Goal: Information Seeking & Learning: Learn about a topic

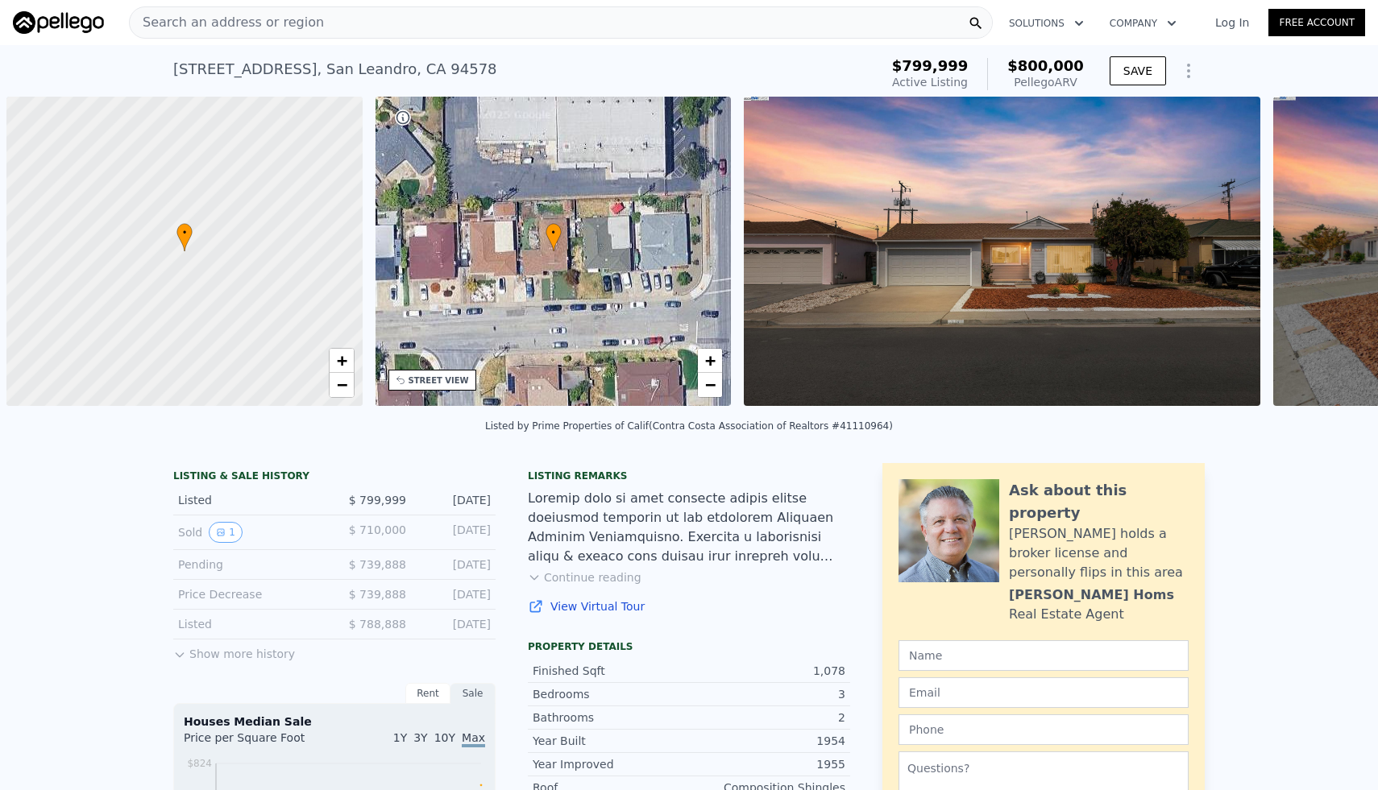
scroll to position [0, 6]
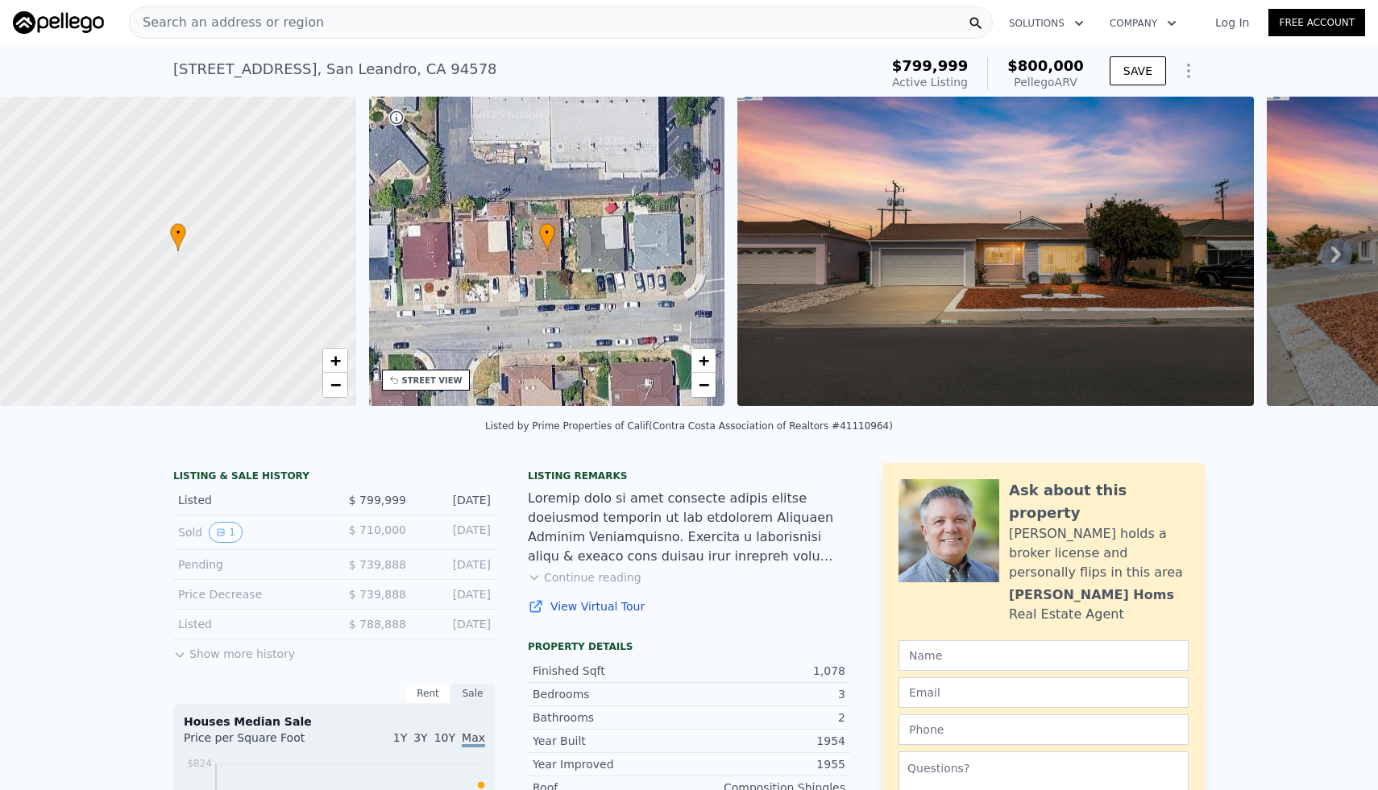
click at [432, 15] on div "Search an address or region" at bounding box center [561, 22] width 864 height 32
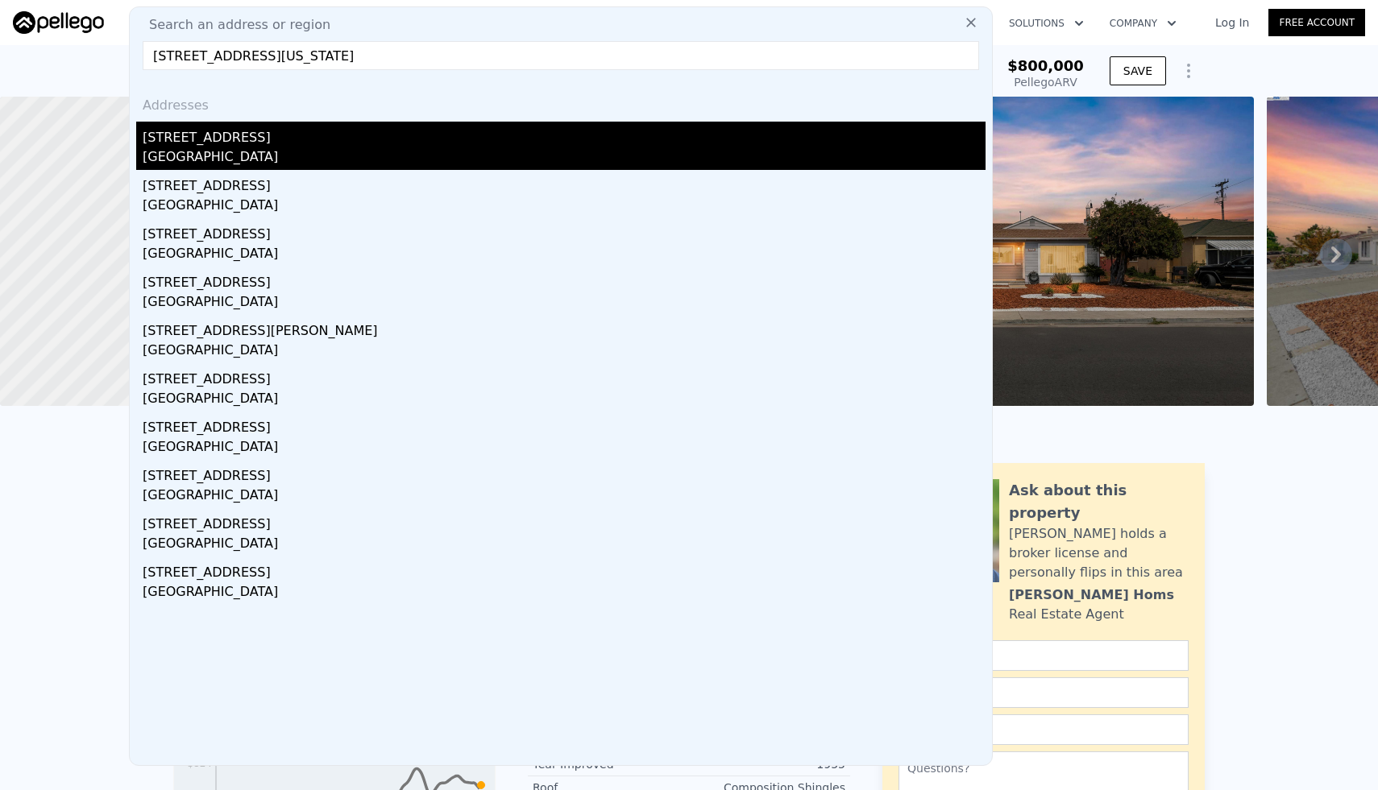
type input "[STREET_ADDRESS][US_STATE]"
click at [364, 153] on div "[GEOGRAPHIC_DATA]" at bounding box center [564, 158] width 843 height 23
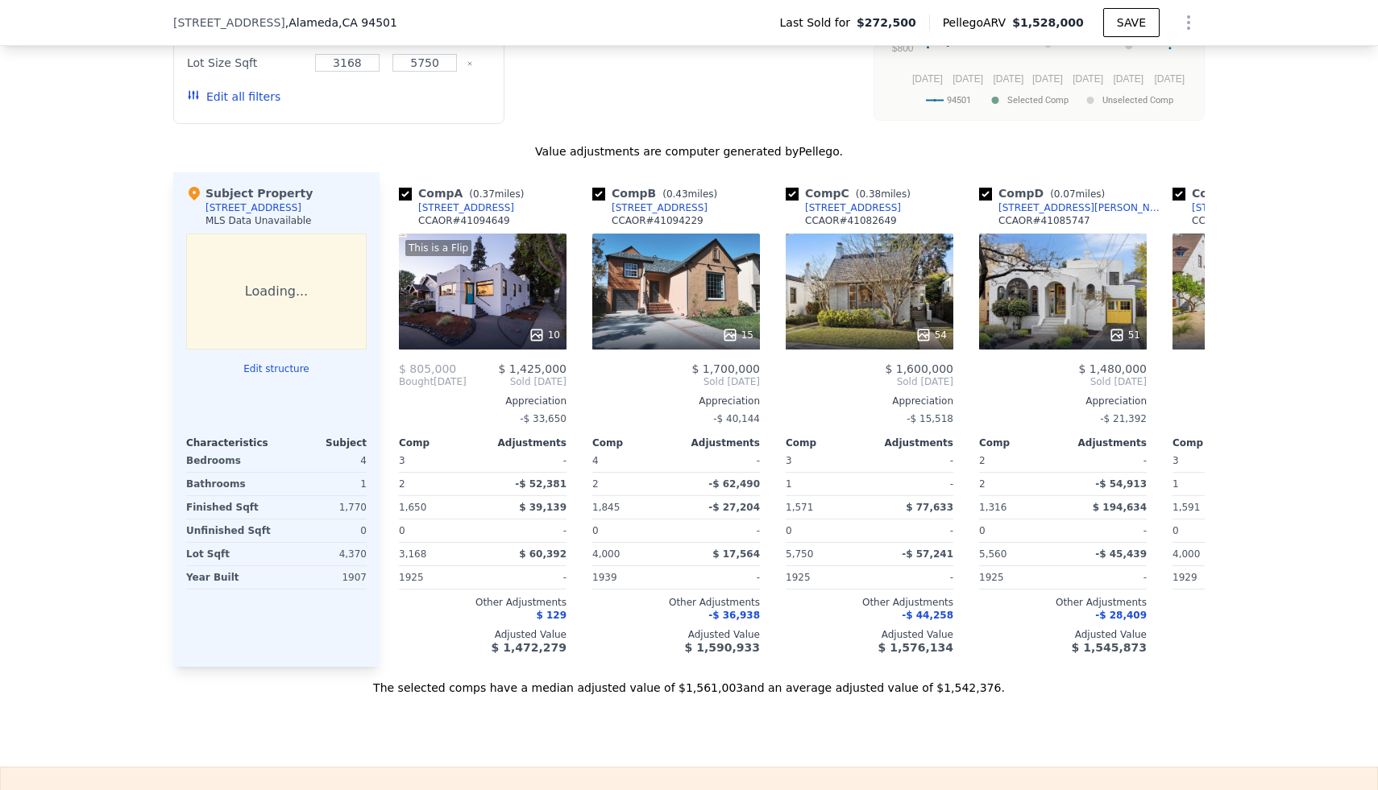
type input "4"
type input "2"
type input "993"
type input "1497"
type input "4602"
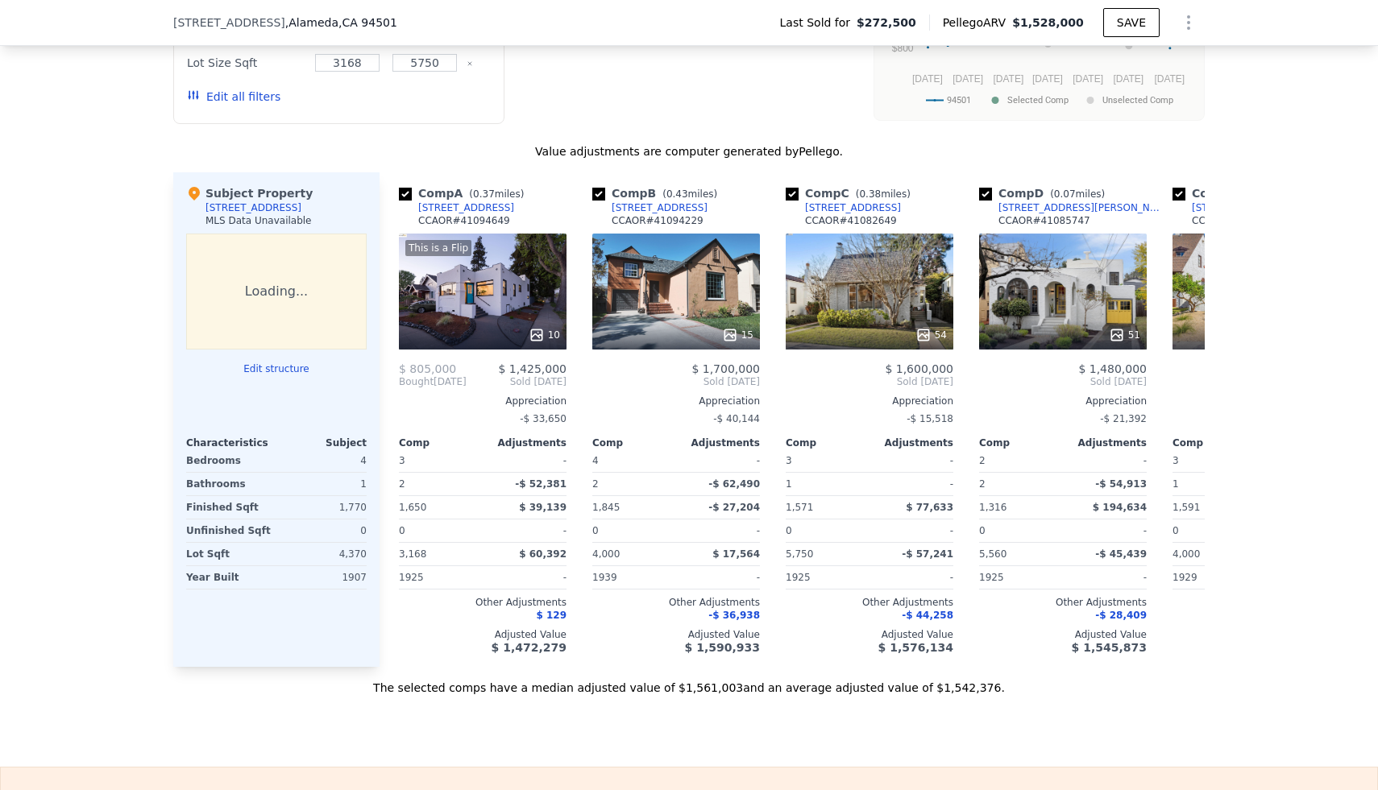
type input "7670"
type input "$ 800,000"
type input "6"
type input "-$ 109,630"
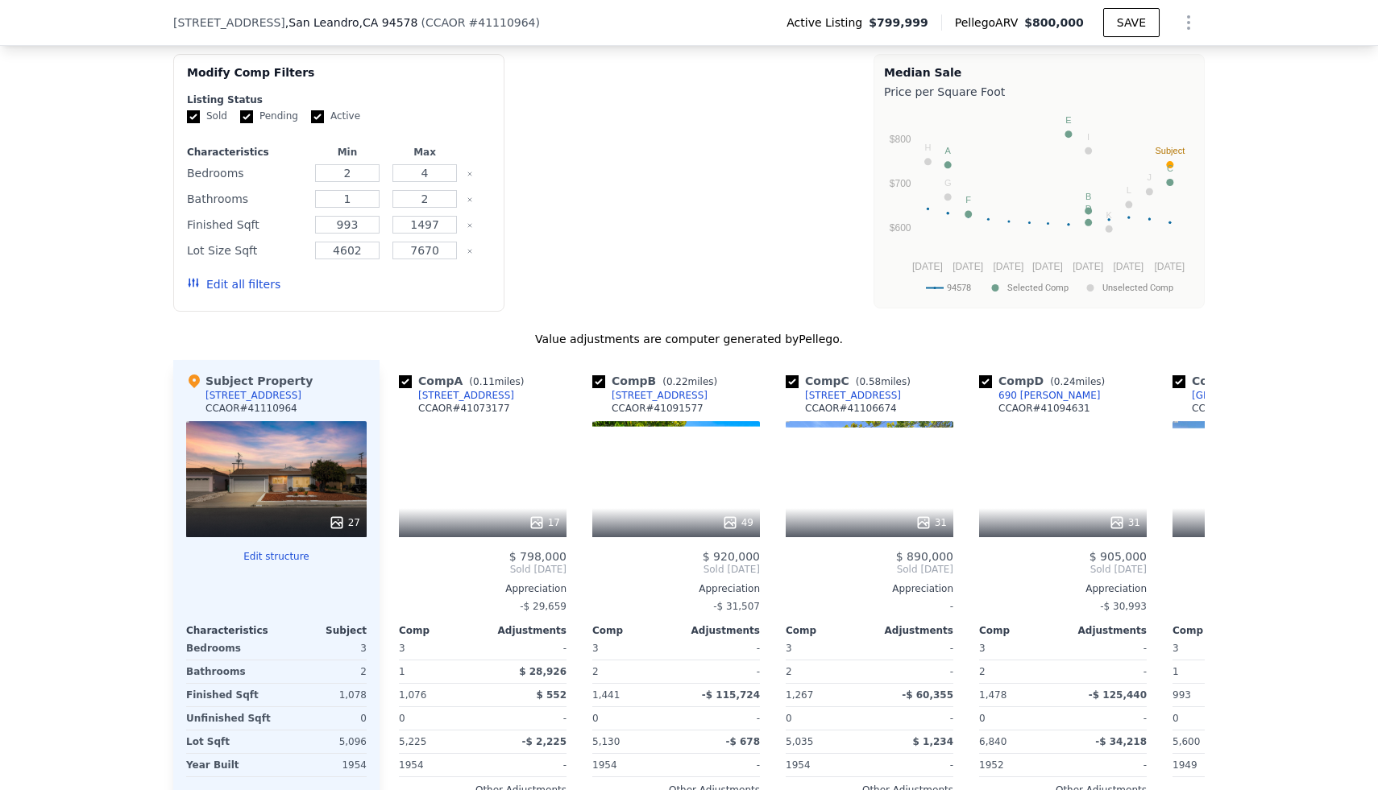
scroll to position [1642, 0]
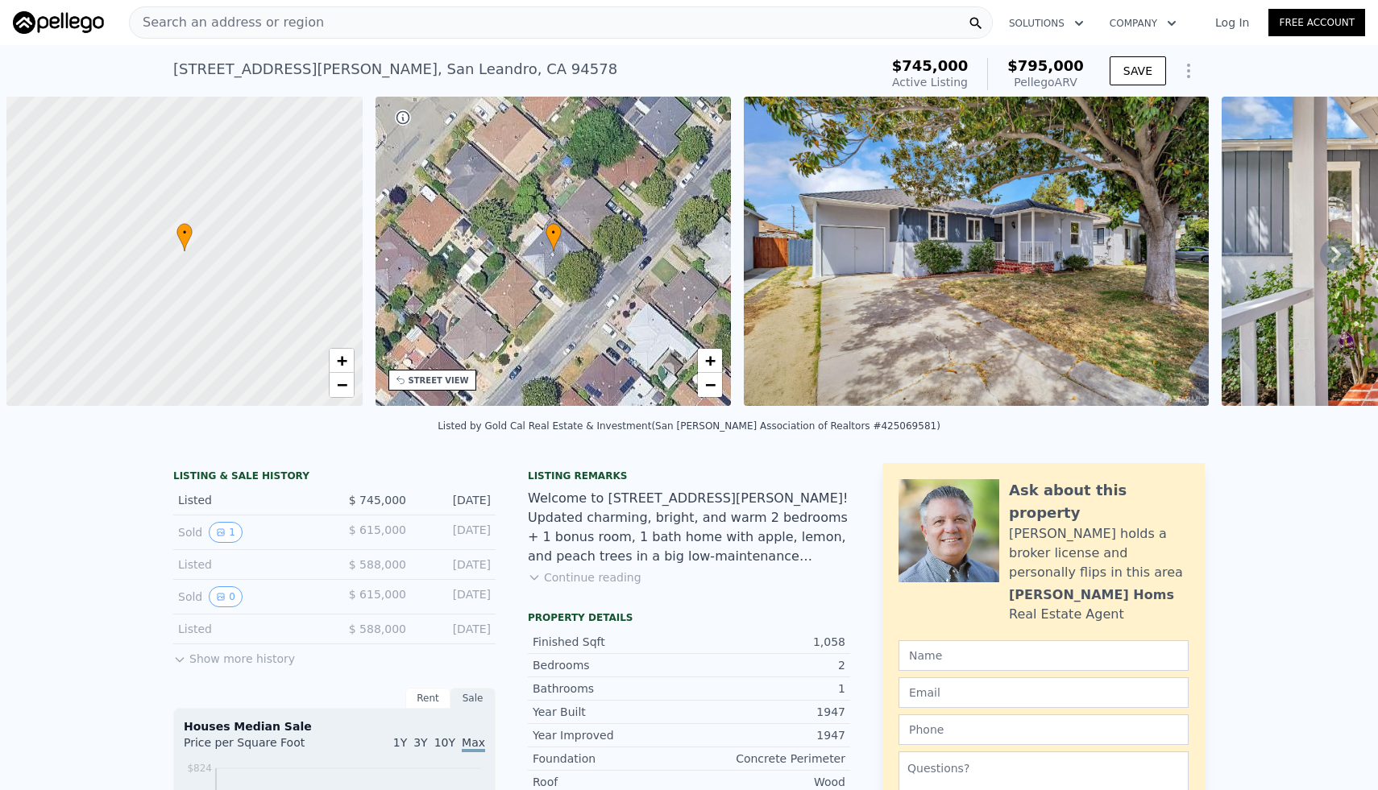
scroll to position [0, 6]
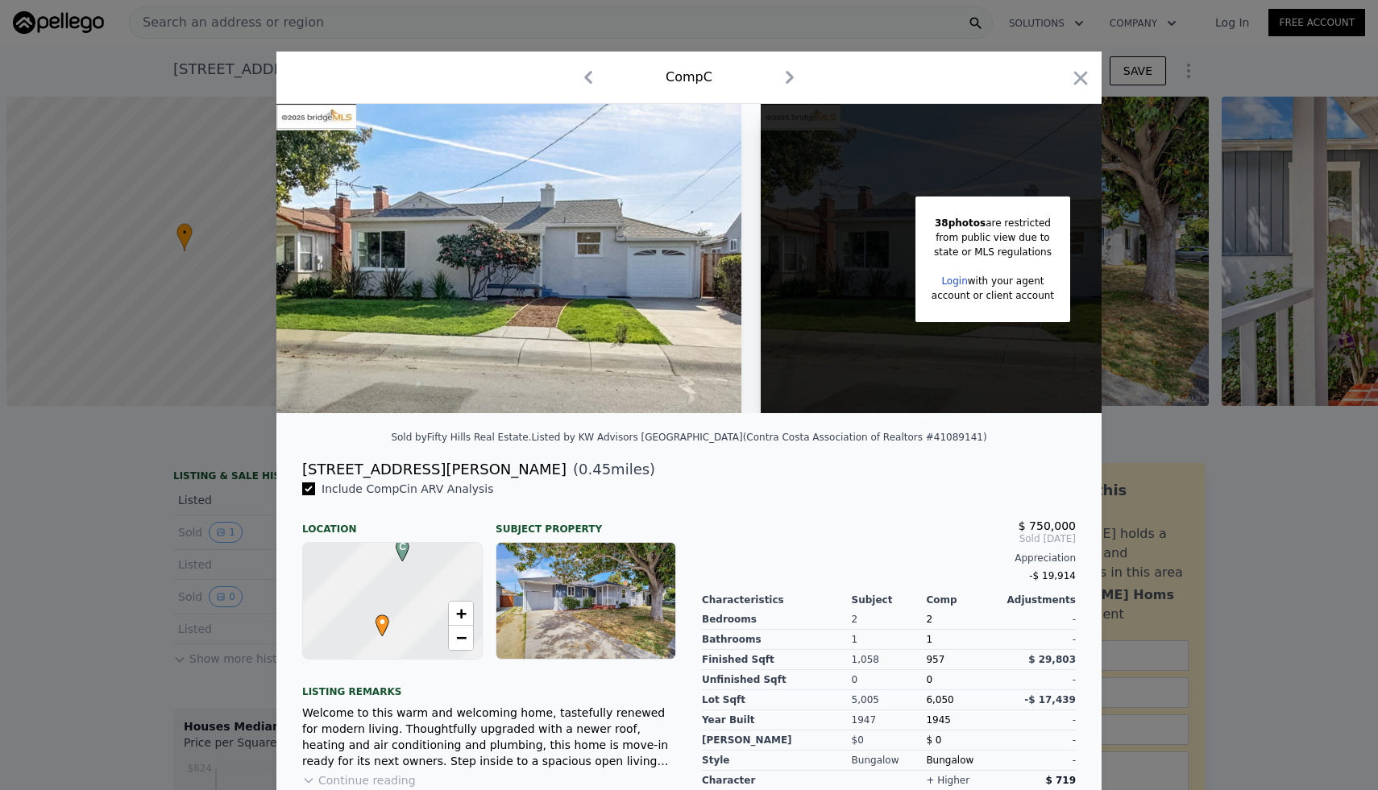
scroll to position [0, 6]
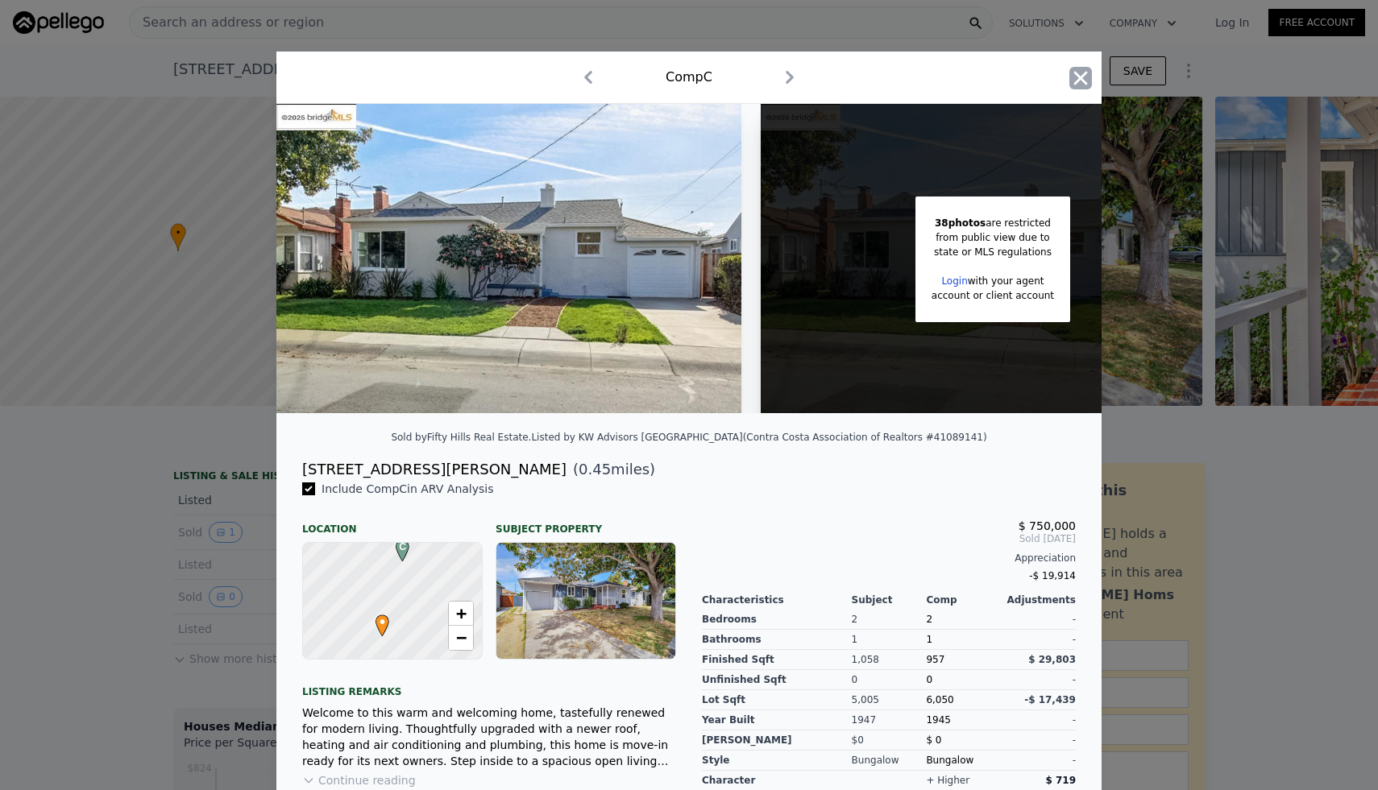
click at [1075, 80] on icon "button" at bounding box center [1080, 78] width 23 height 23
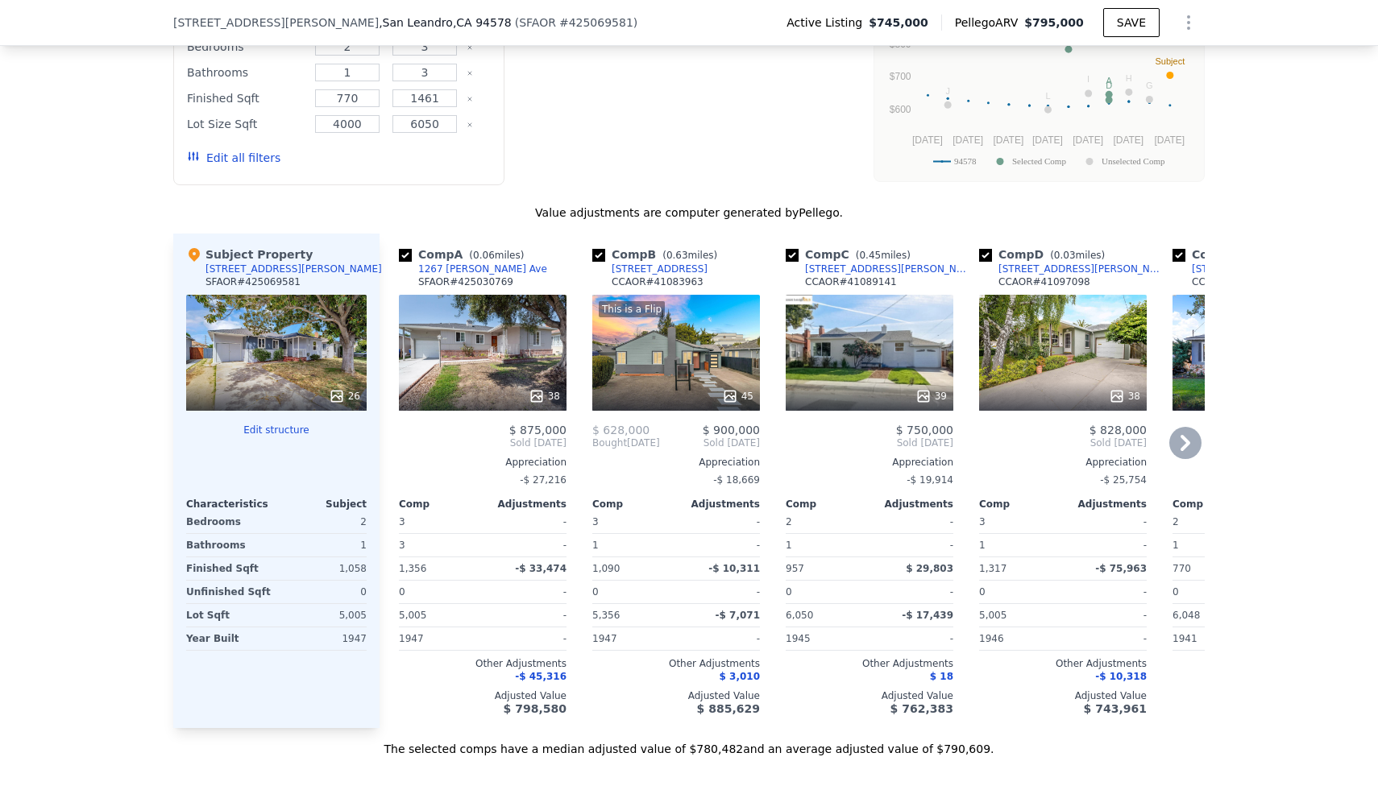
scroll to position [0, 1844]
